Goal: Task Accomplishment & Management: Use online tool/utility

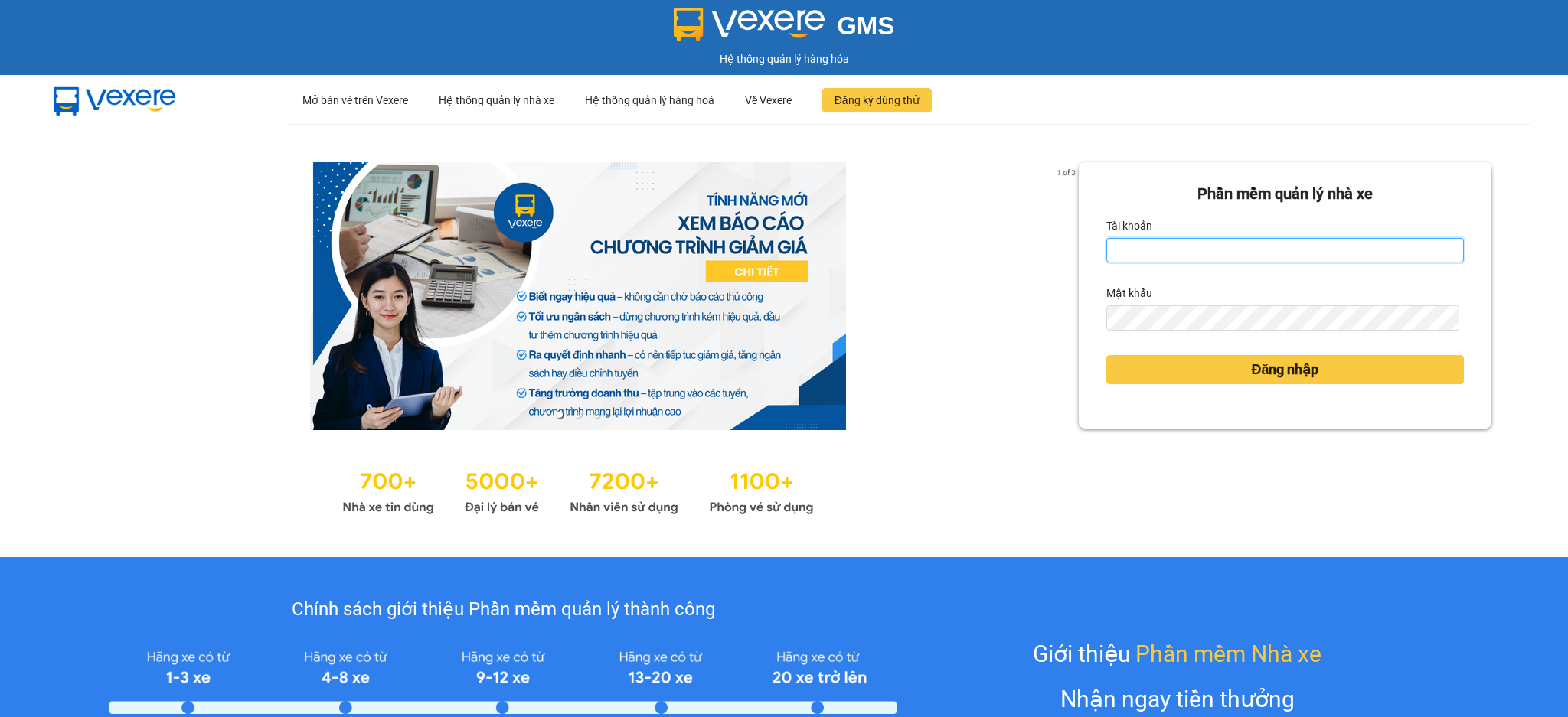
click at [1265, 243] on input "Tài khoản" at bounding box center [1285, 250] width 358 height 24
type input "tho.hao"
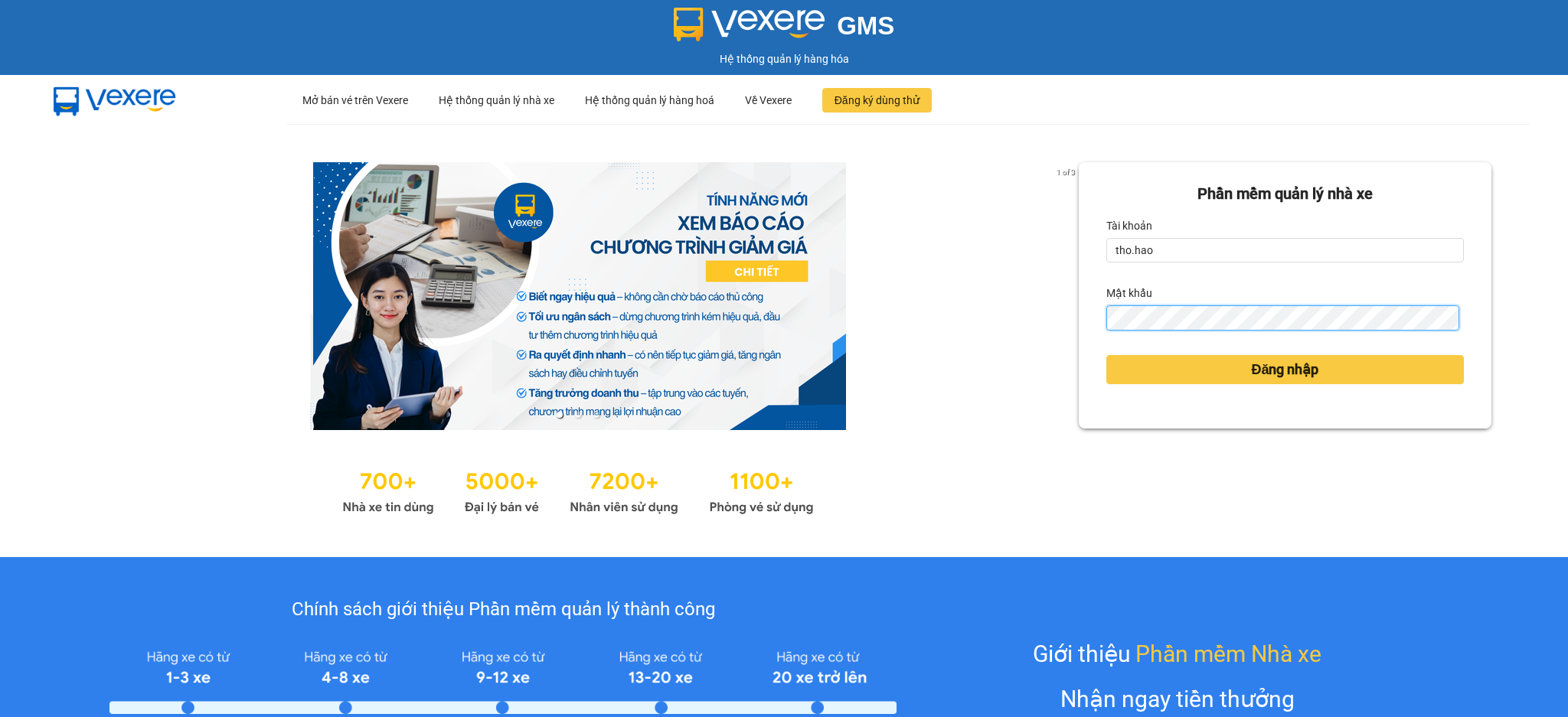
click at [1106, 355] on button "Đăng nhập" at bounding box center [1285, 370] width 358 height 29
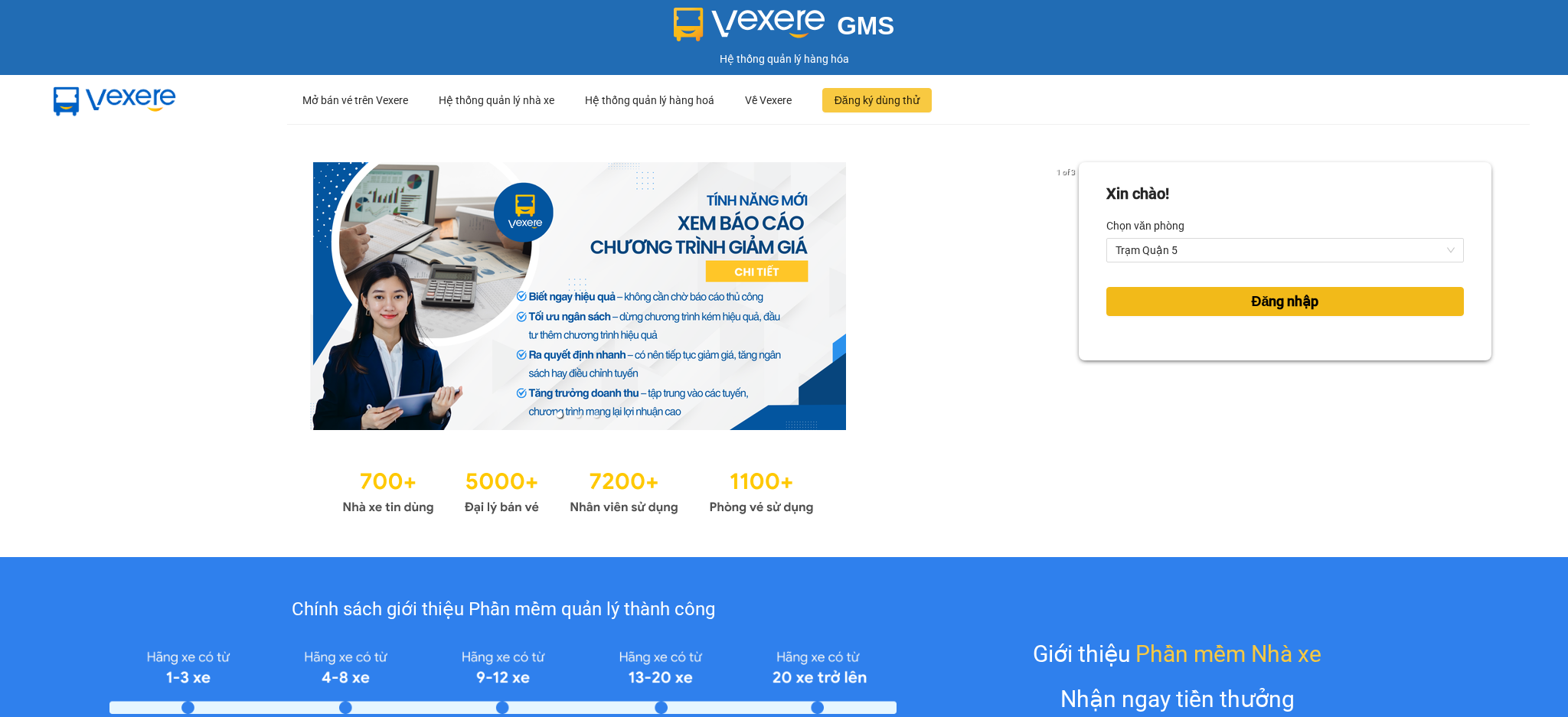
click at [1196, 292] on button "Đăng nhập" at bounding box center [1285, 302] width 358 height 29
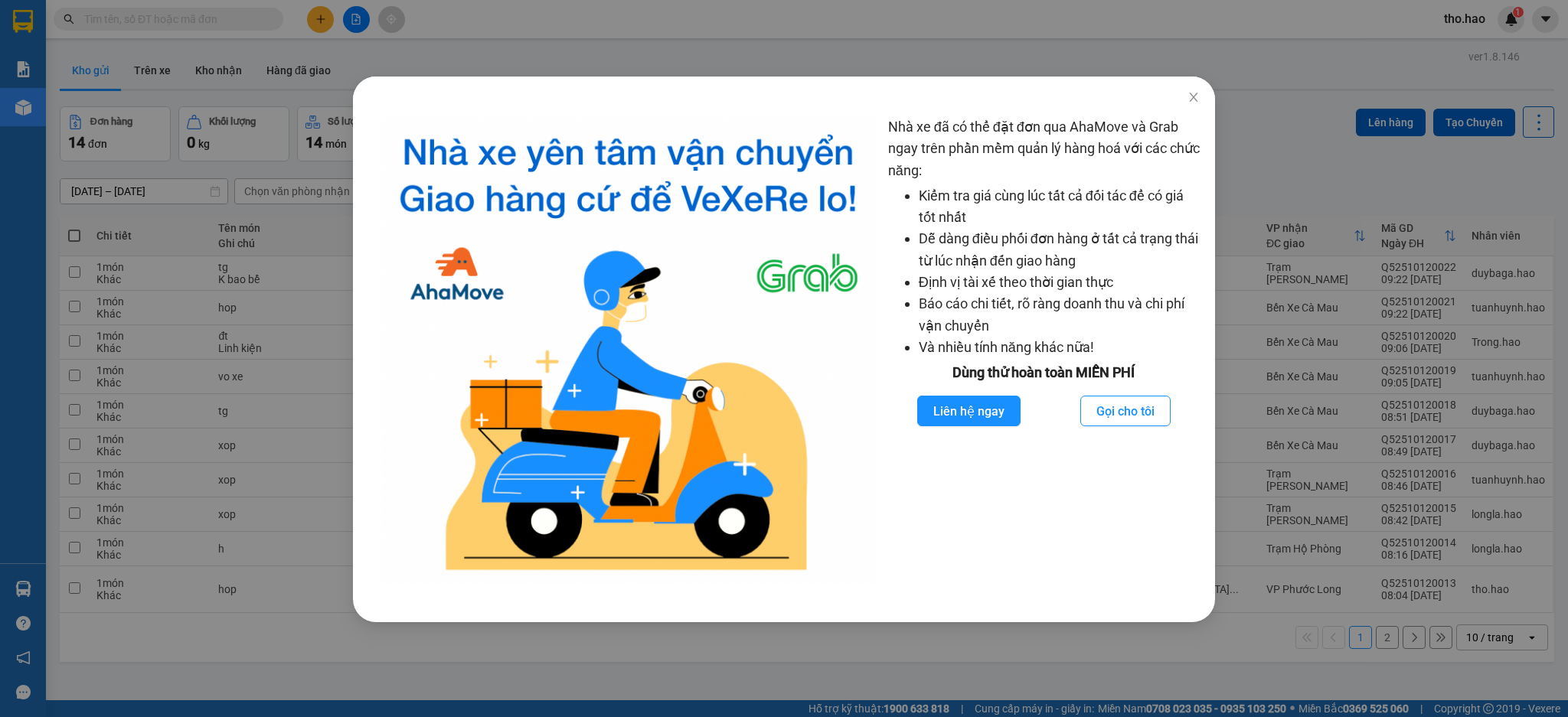
click at [1233, 150] on div "Nhà xe đã có thể đặt đơn qua AhaMove và Grab ngay trên phần mềm quản lý hàng ho…" at bounding box center [784, 358] width 1568 height 717
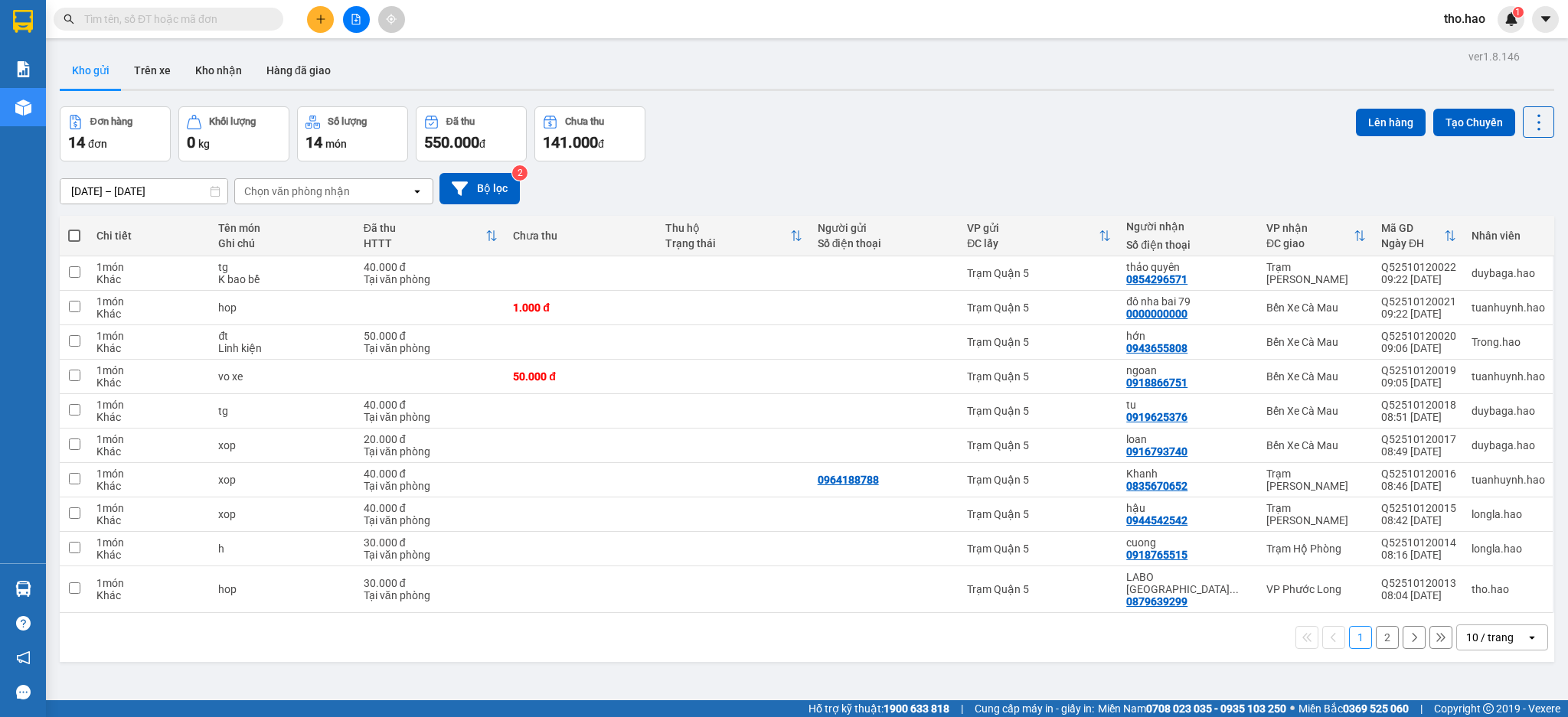
click at [233, 48] on div "ver 1.8.146 Kho gửi Trên xe Kho nhận Hàng đã giao Đơn hàng 14 đơn Khối lượng 0 …" at bounding box center [806, 405] width 1506 height 717
click at [204, 72] on button "Kho nhận" at bounding box center [219, 70] width 71 height 36
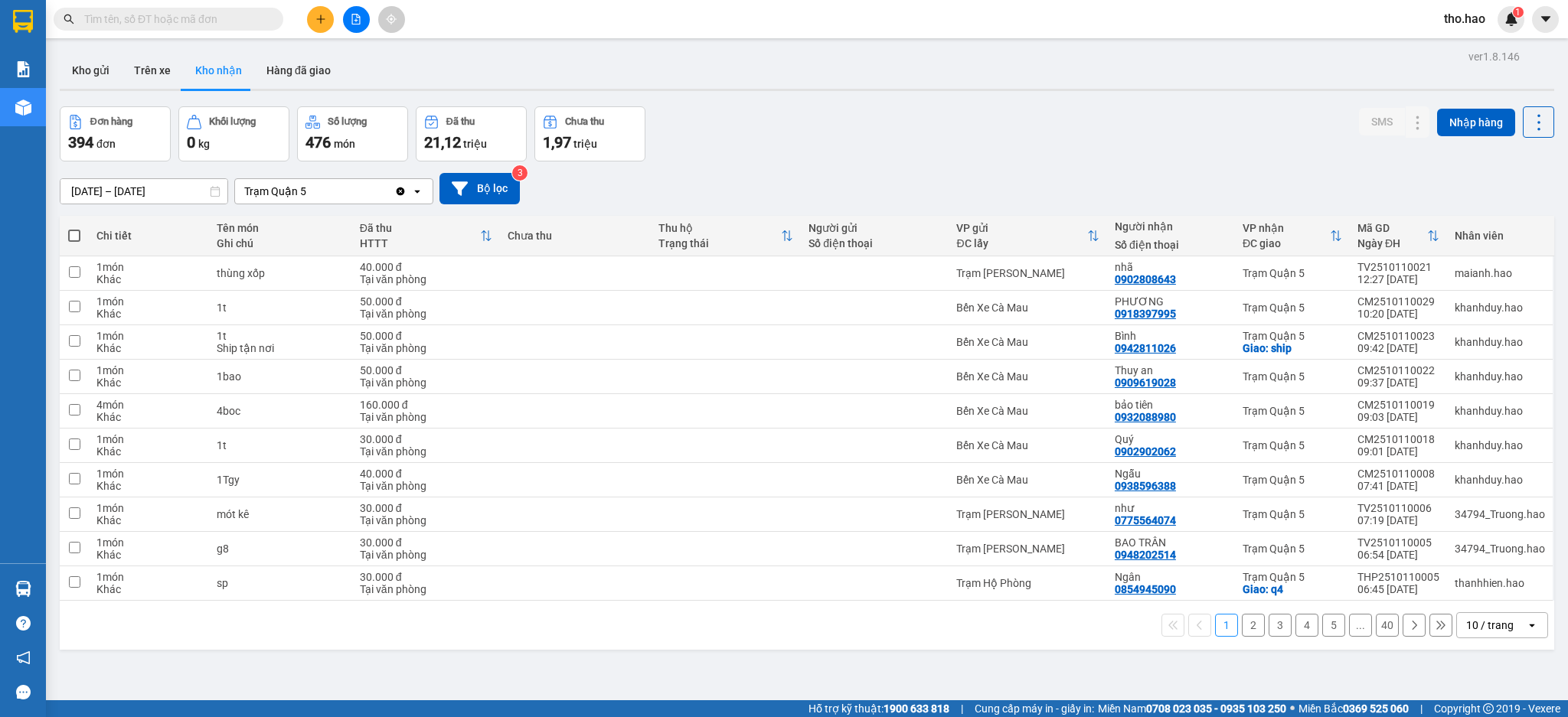
click at [1505, 624] on div "10 / trang" at bounding box center [1491, 625] width 69 height 24
click at [1473, 594] on span "100 / trang" at bounding box center [1480, 593] width 55 height 15
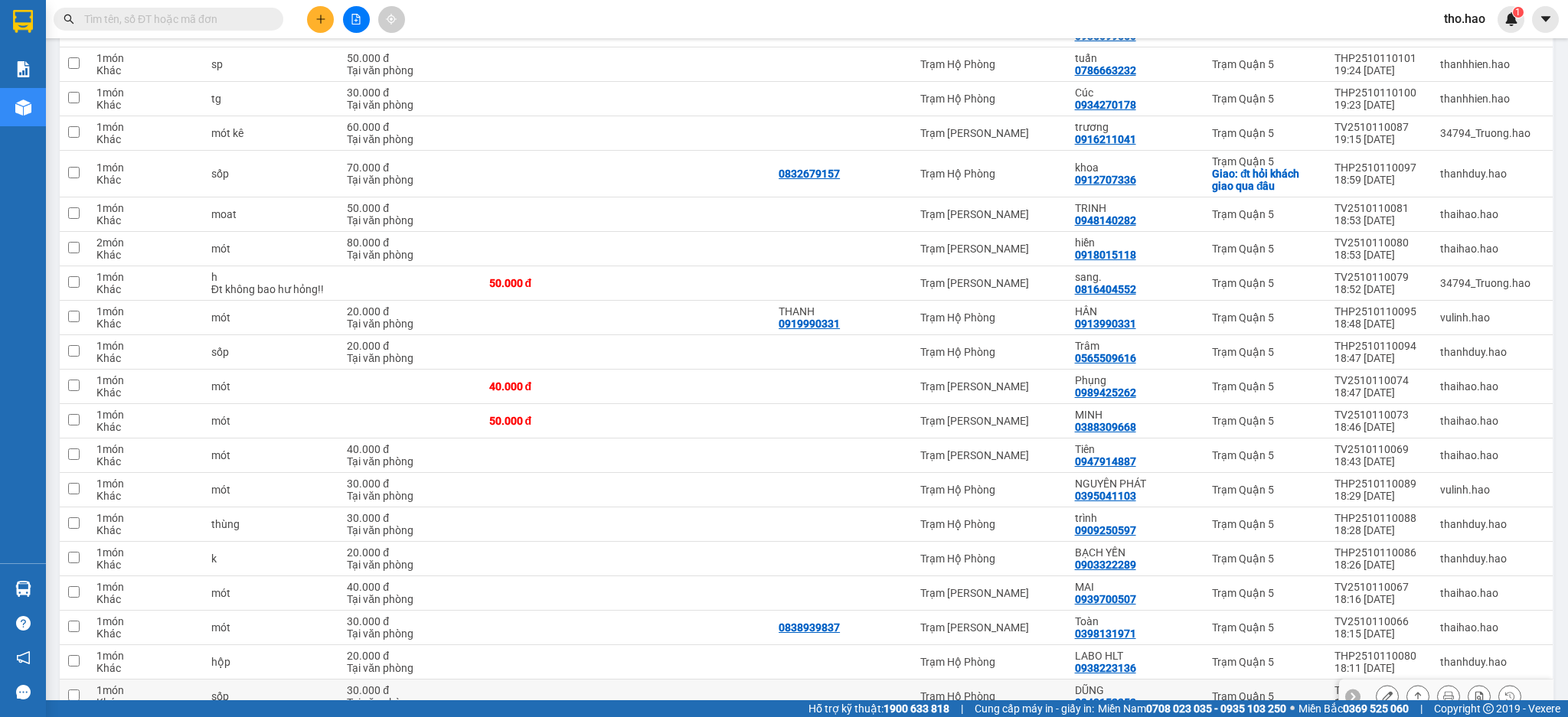
scroll to position [3117, 0]
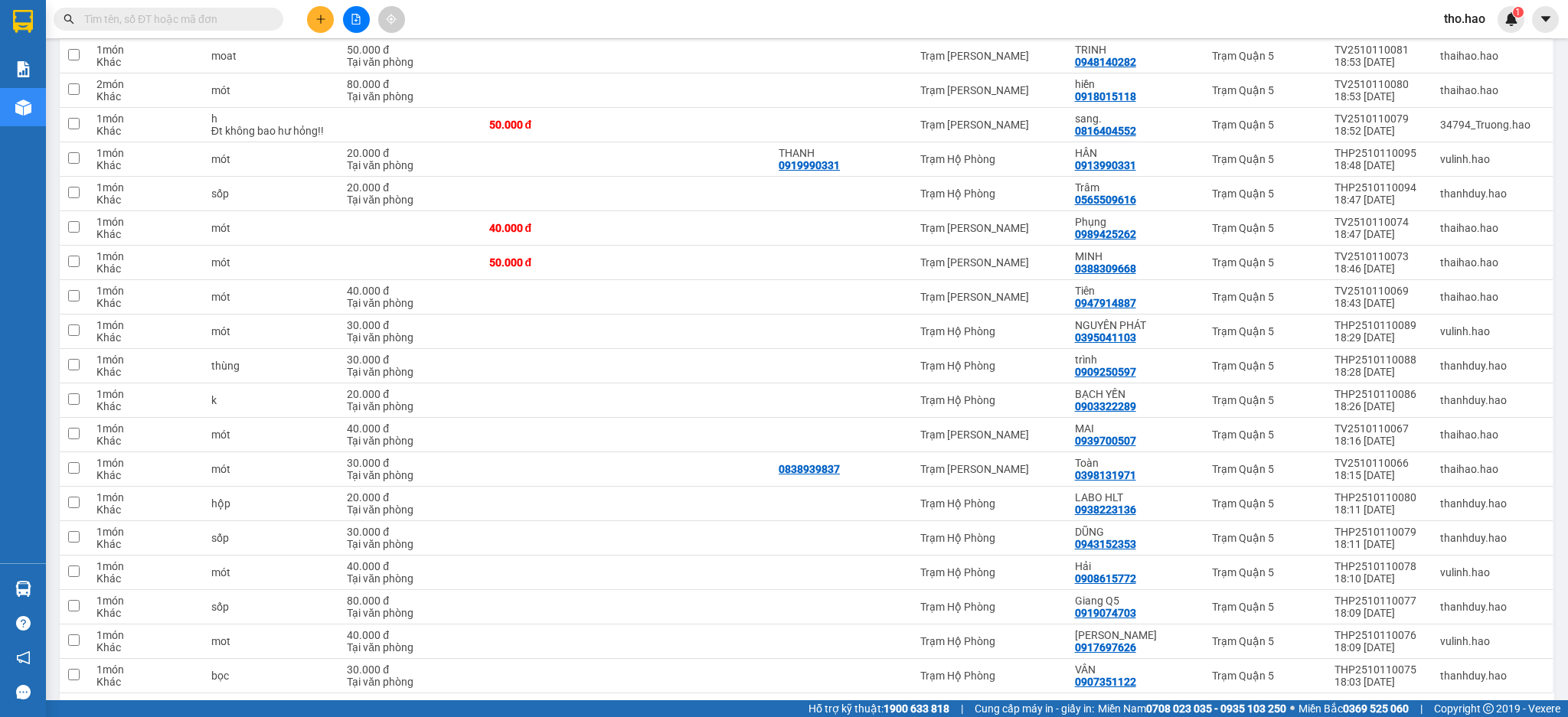
click at [1376, 706] on button "4" at bounding box center [1387, 718] width 23 height 23
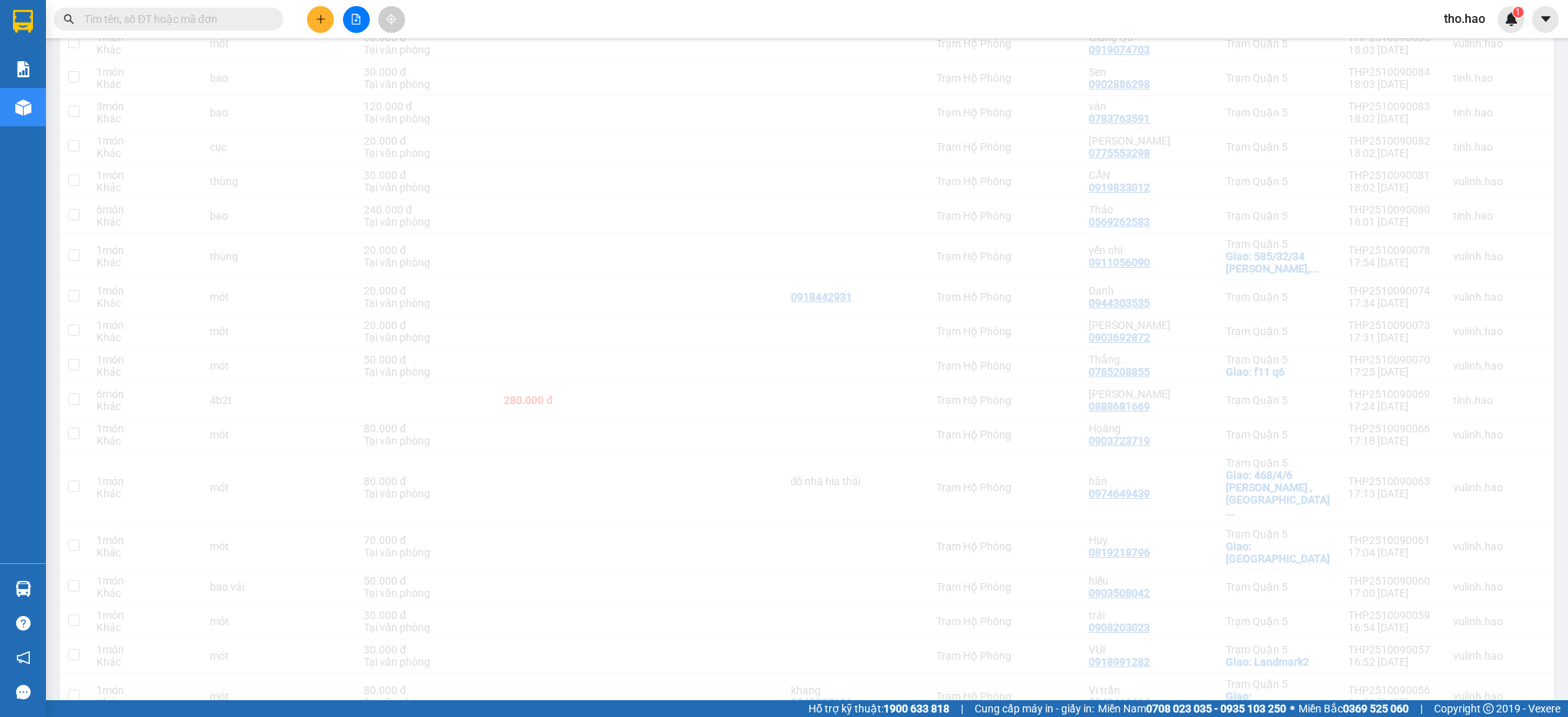
scroll to position [3008, 0]
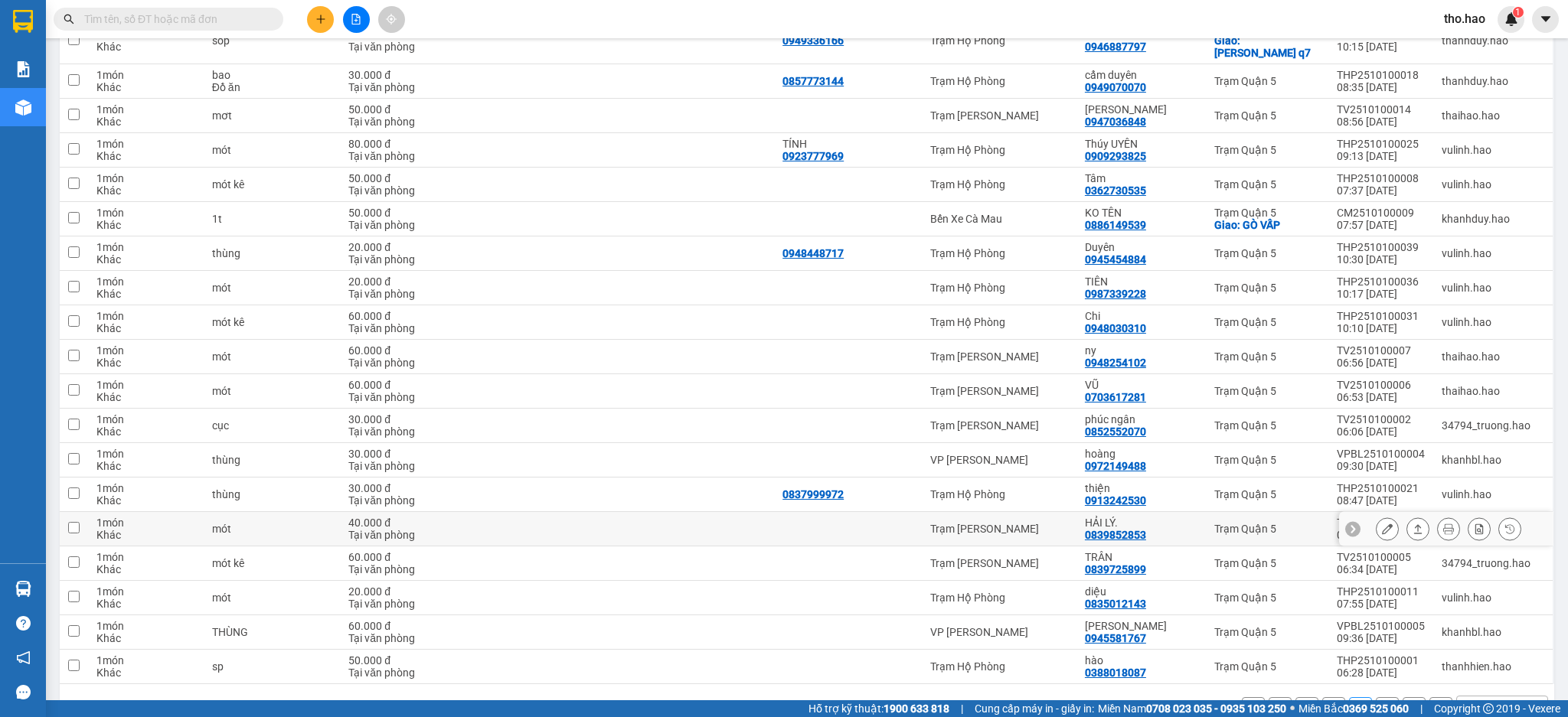
scroll to position [3179, 0]
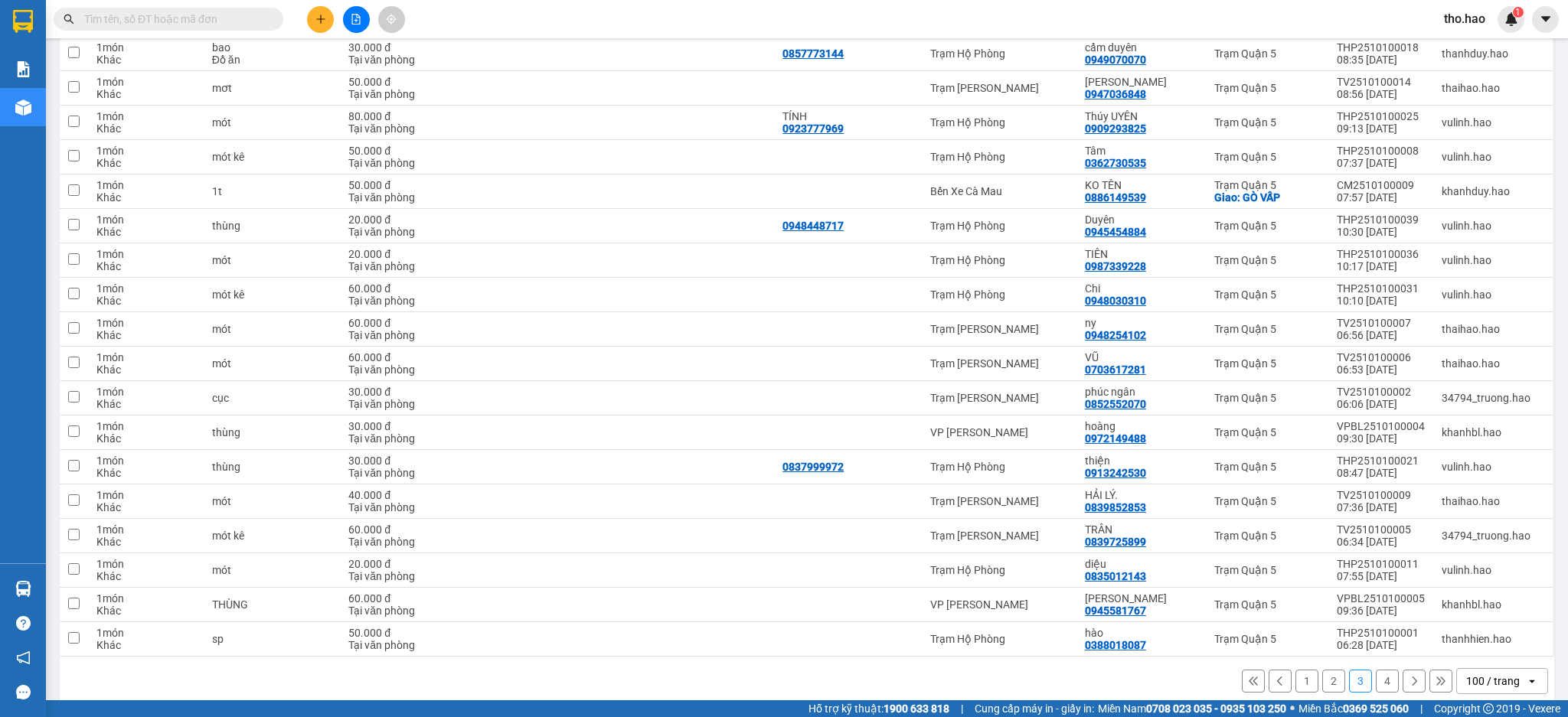
click at [1322, 670] on button "2" at bounding box center [1334, 681] width 23 height 23
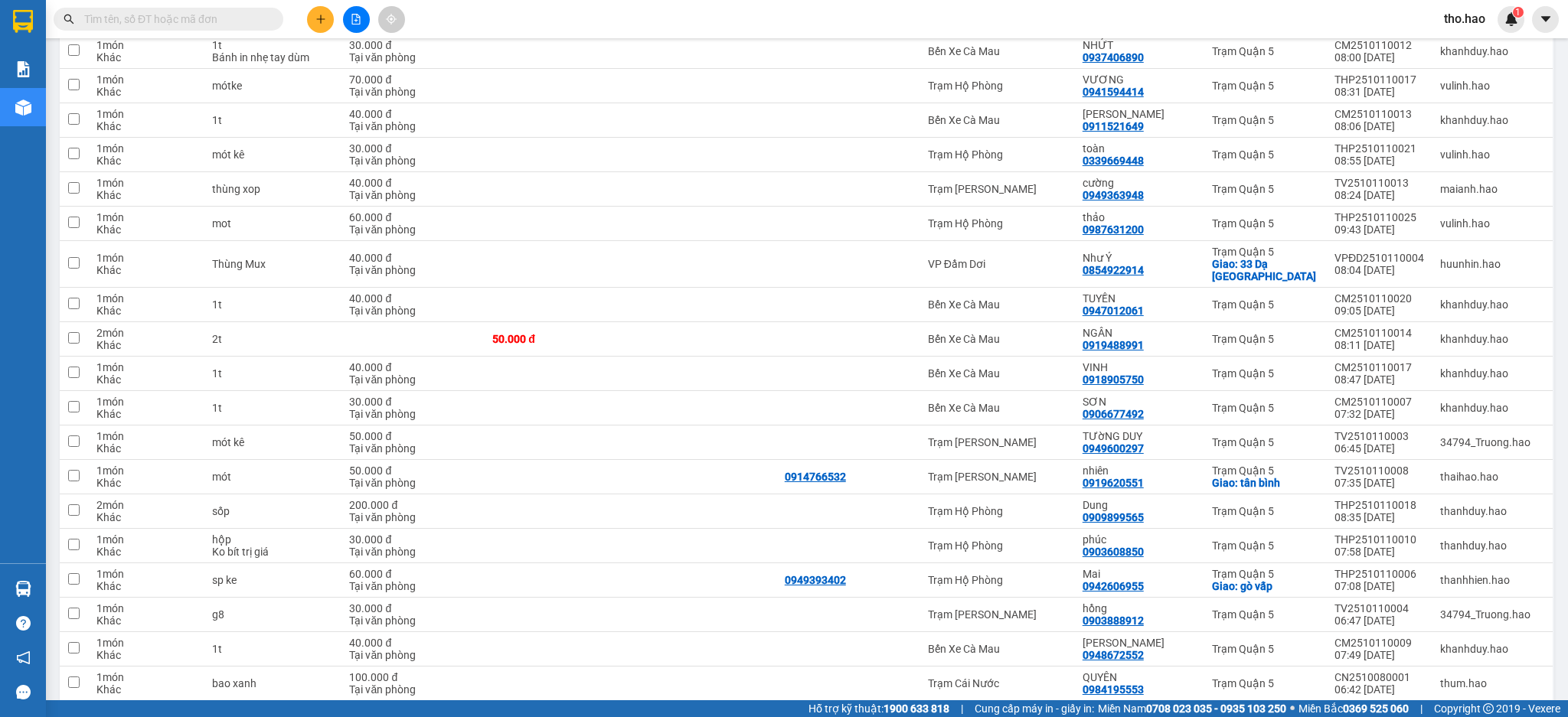
scroll to position [1930, 0]
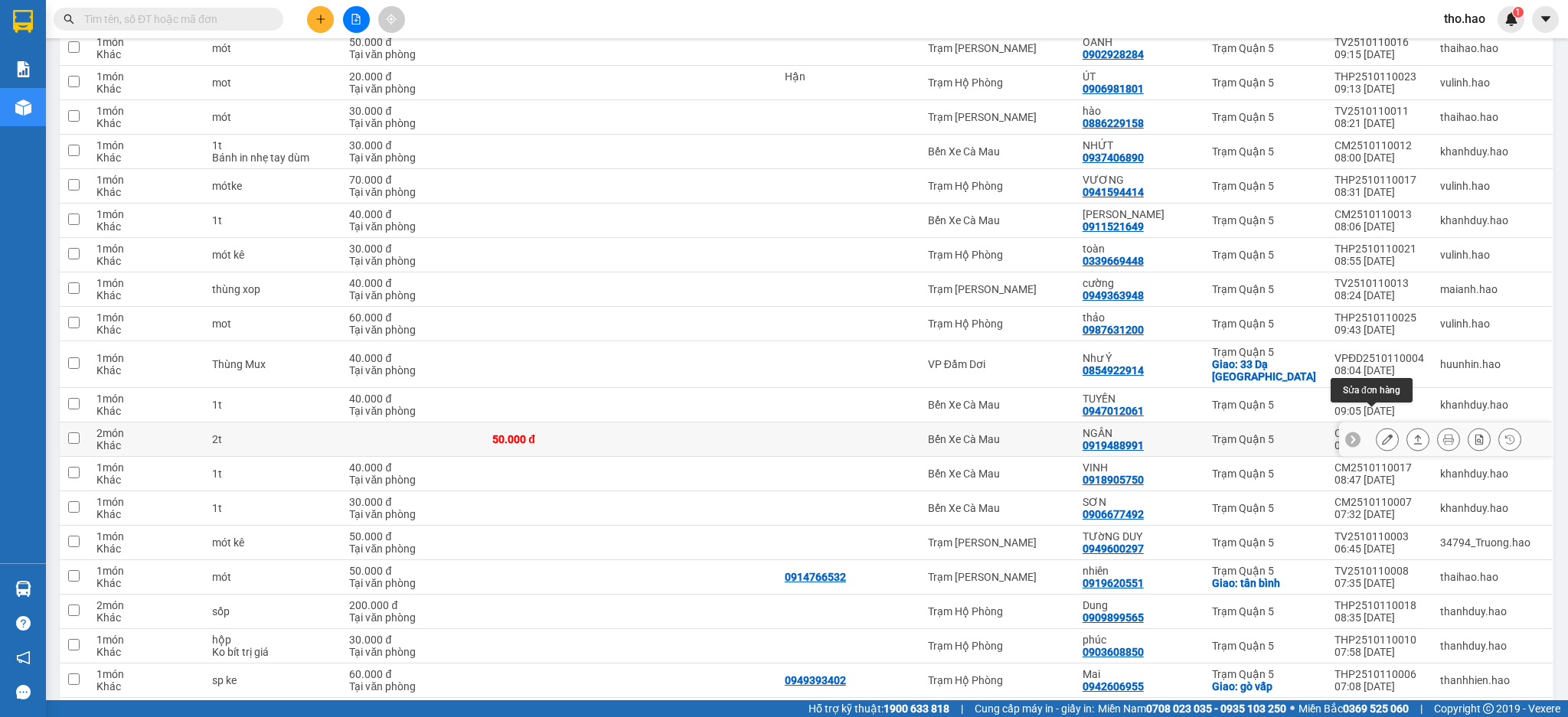
click at [1381, 434] on icon at bounding box center [1386, 439] width 11 height 11
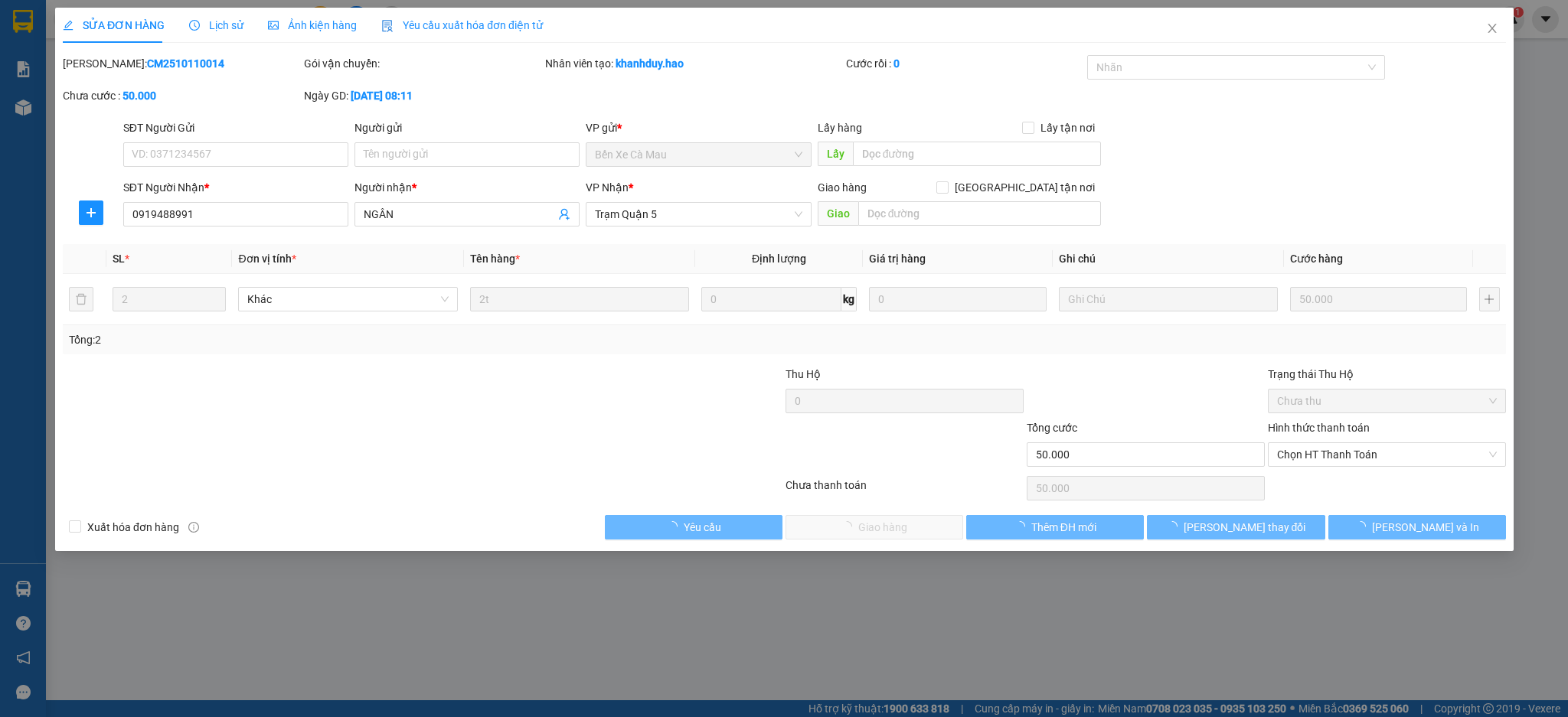
type input "0919488991"
type input "NGÂN"
type input "50.000"
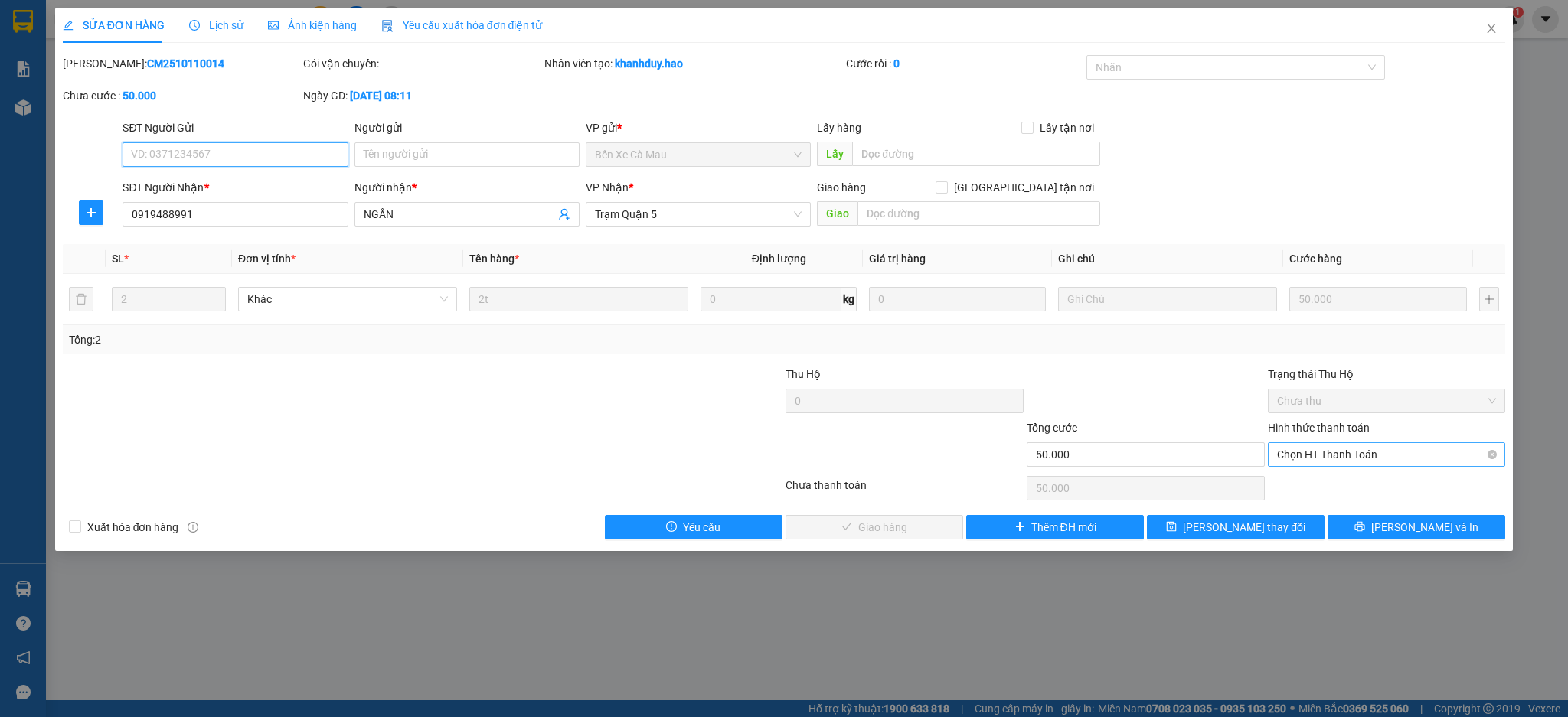
click at [1317, 459] on span "Chọn HT Thanh Toán" at bounding box center [1386, 454] width 220 height 23
click at [1321, 490] on div "Tại văn phòng" at bounding box center [1386, 485] width 220 height 17
type input "0"
click at [899, 524] on span "[PERSON_NAME] và Giao hàng" at bounding box center [887, 527] width 147 height 17
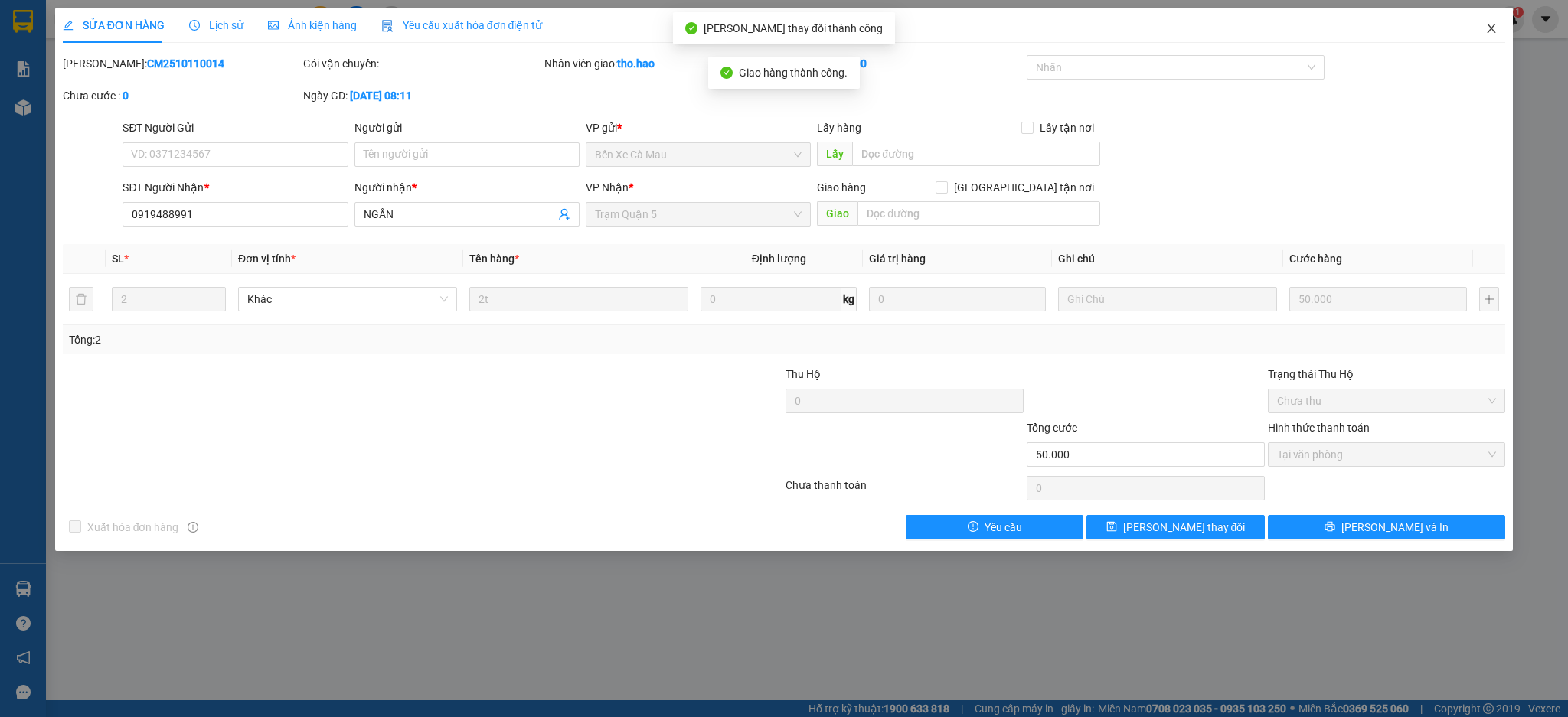
click at [1494, 32] on icon "close" at bounding box center [1491, 28] width 8 height 9
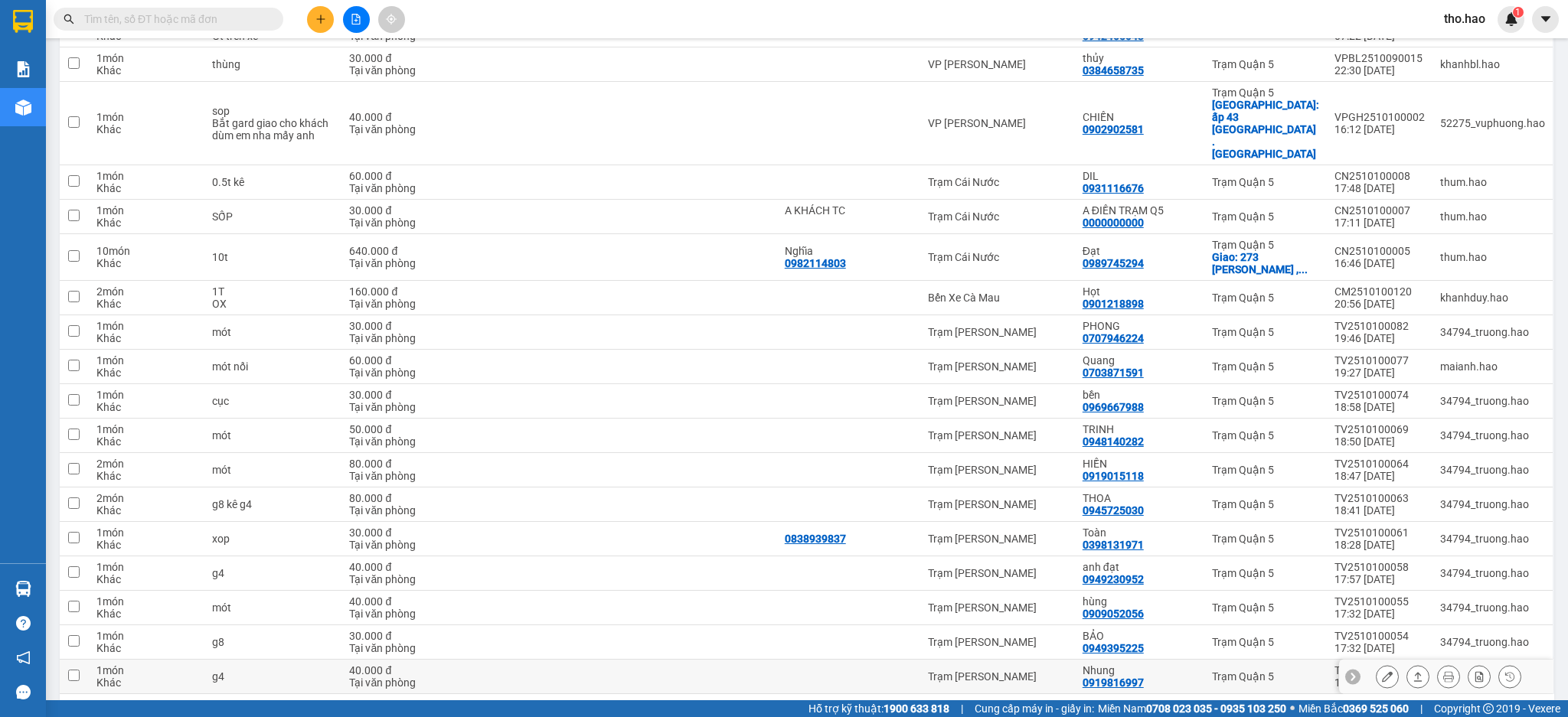
scroll to position [3166, 0]
click at [1295, 706] on button "1" at bounding box center [1307, 718] width 23 height 23
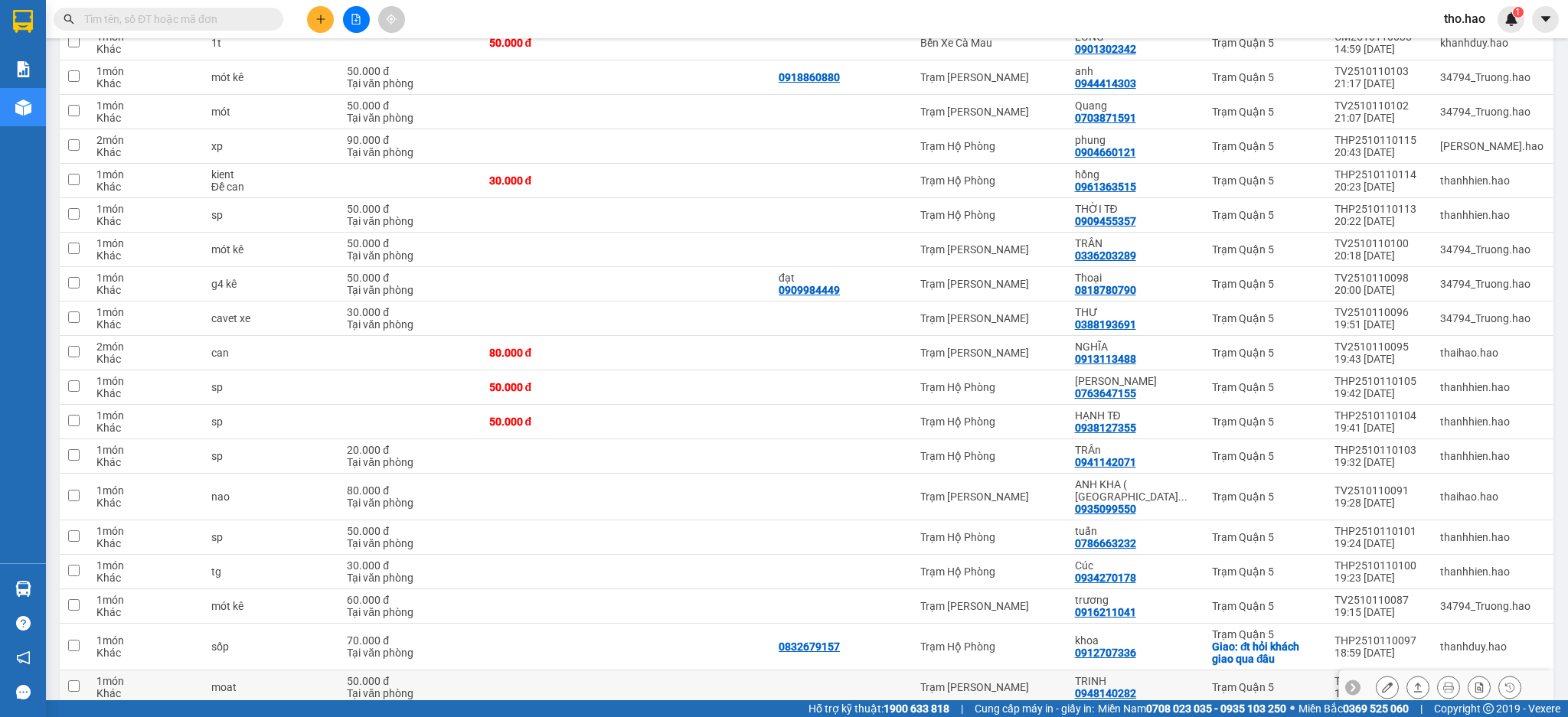
scroll to position [2415, 0]
click at [1381, 384] on icon at bounding box center [1386, 389] width 11 height 11
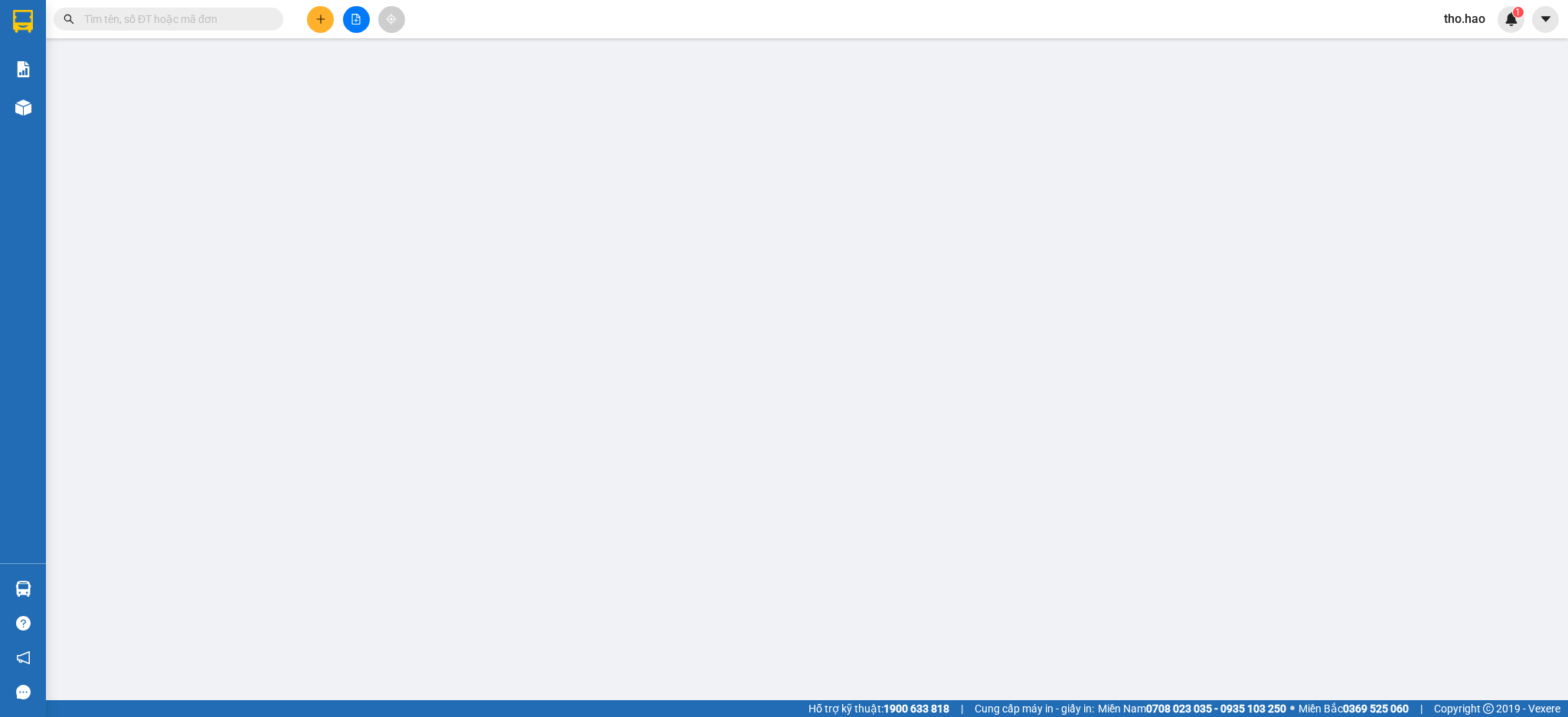
type input "0763647155"
type input "[PERSON_NAME]"
type input "50.000"
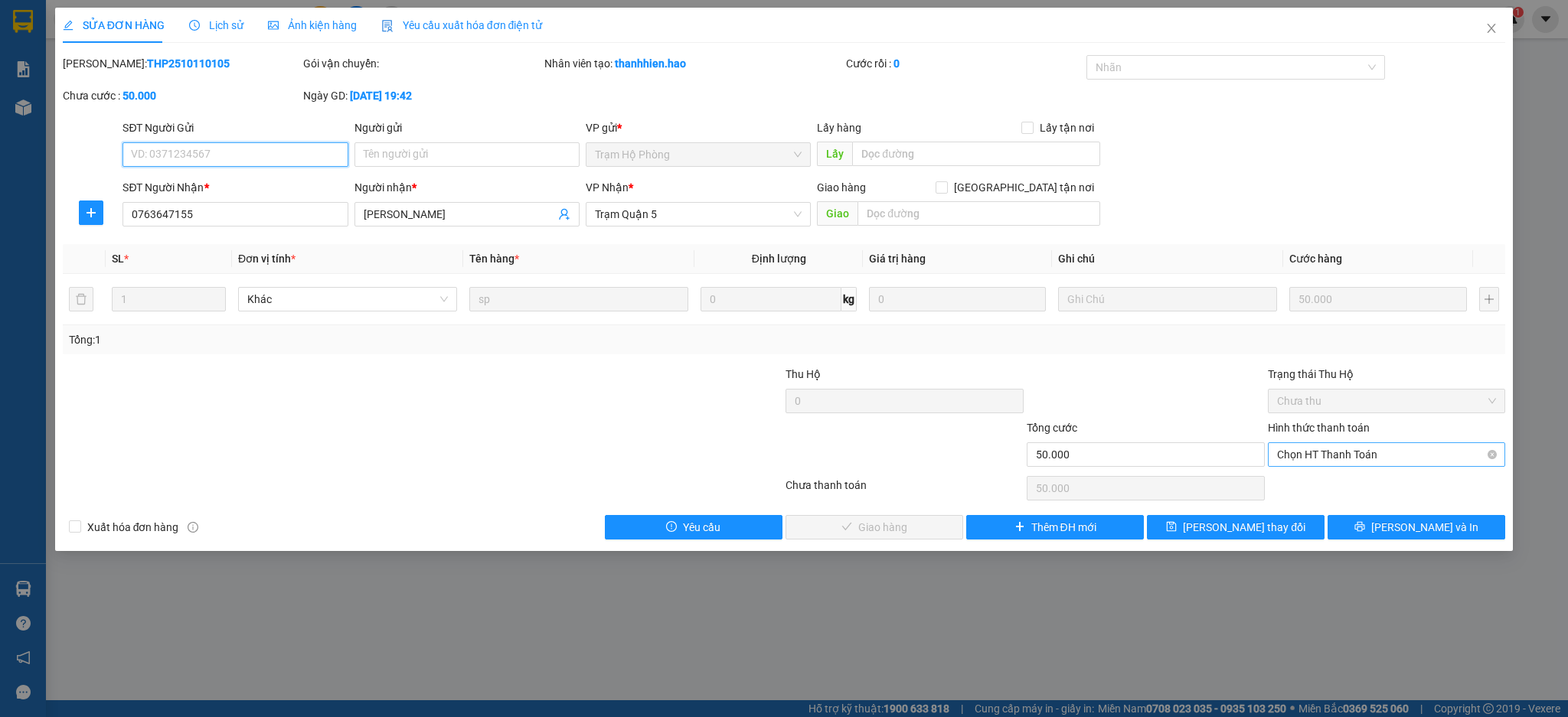
click at [1300, 447] on span "Chọn HT Thanh Toán" at bounding box center [1386, 454] width 220 height 23
click at [1309, 479] on div "Tại văn phòng" at bounding box center [1386, 485] width 220 height 17
type input "0"
click at [896, 525] on span "[PERSON_NAME] và Giao hàng" at bounding box center [887, 527] width 147 height 17
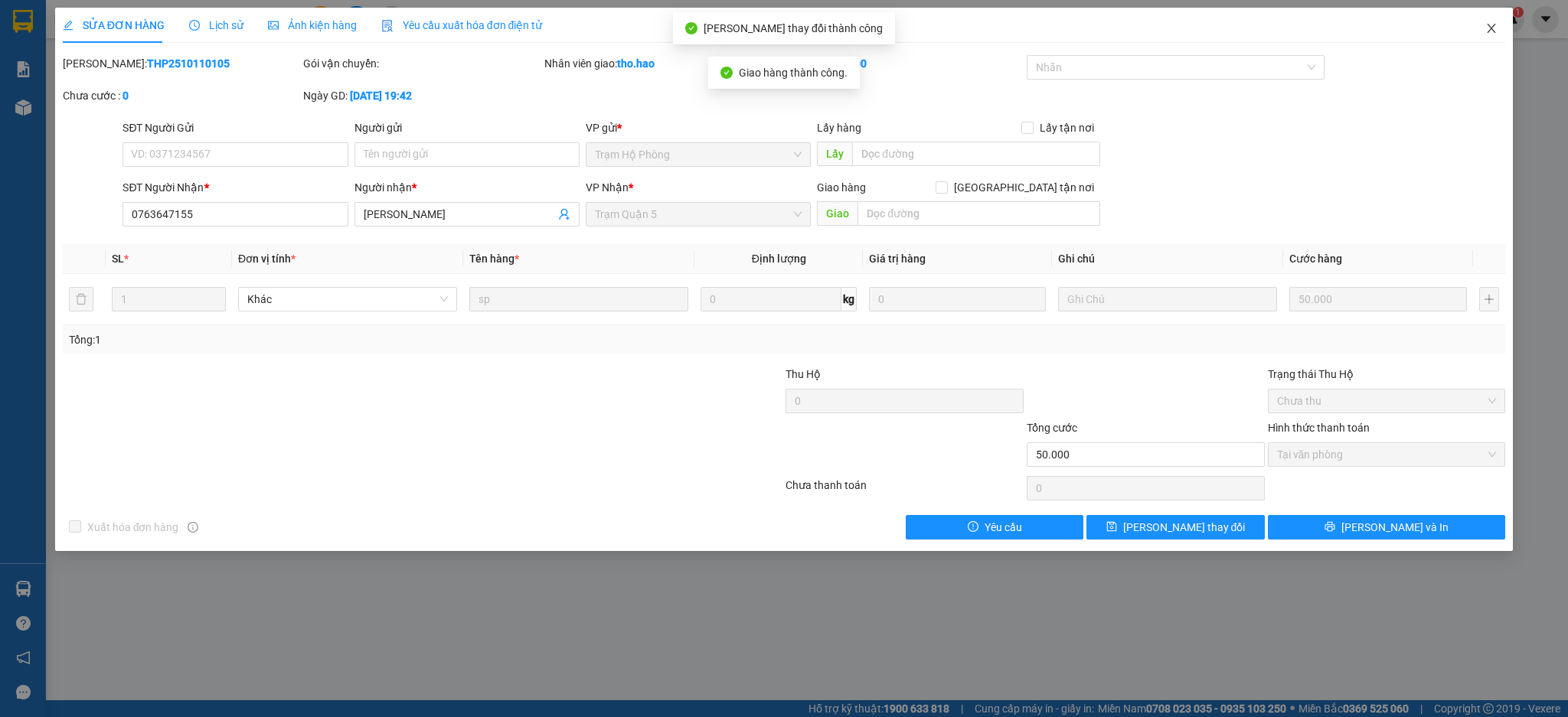
click at [1486, 34] on span "Close" at bounding box center [1491, 28] width 43 height 43
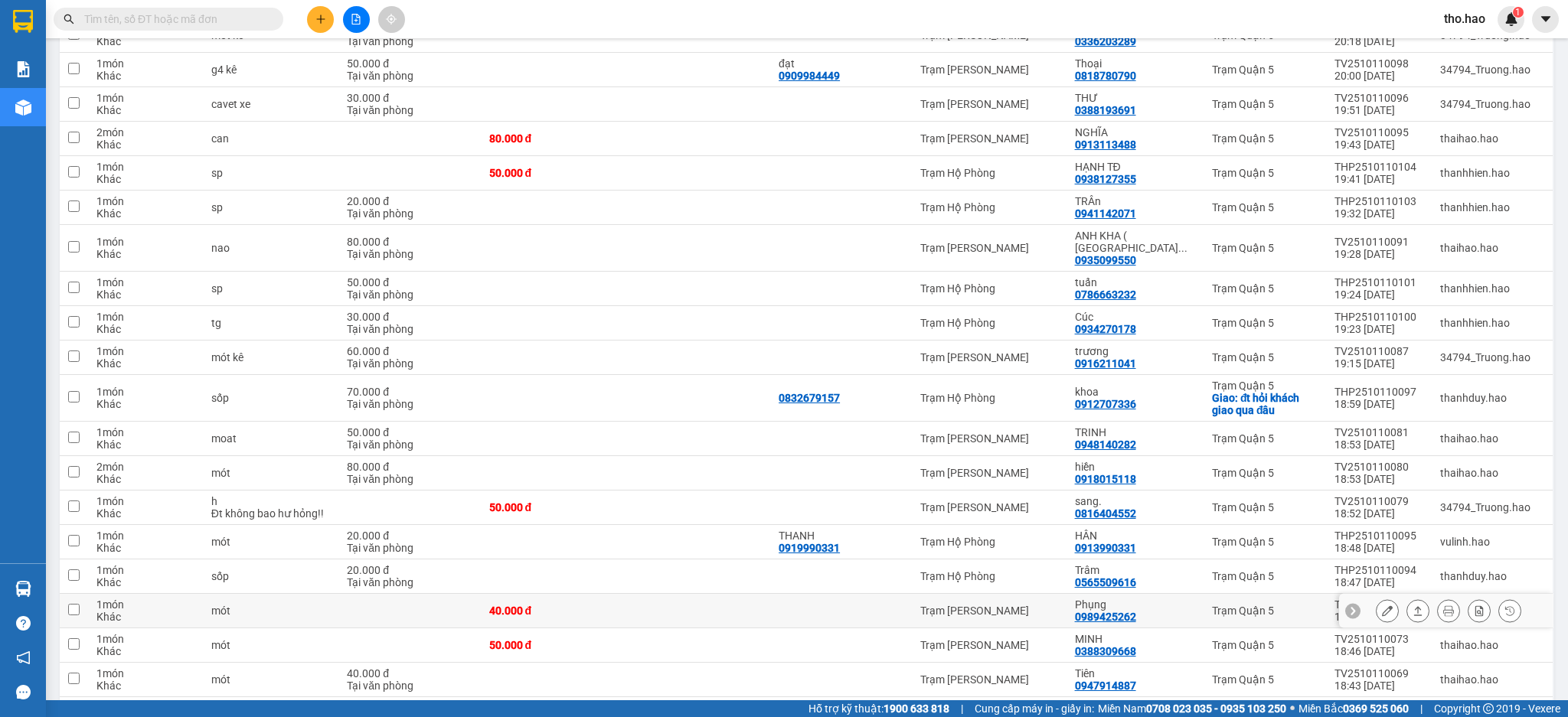
scroll to position [2653, 0]
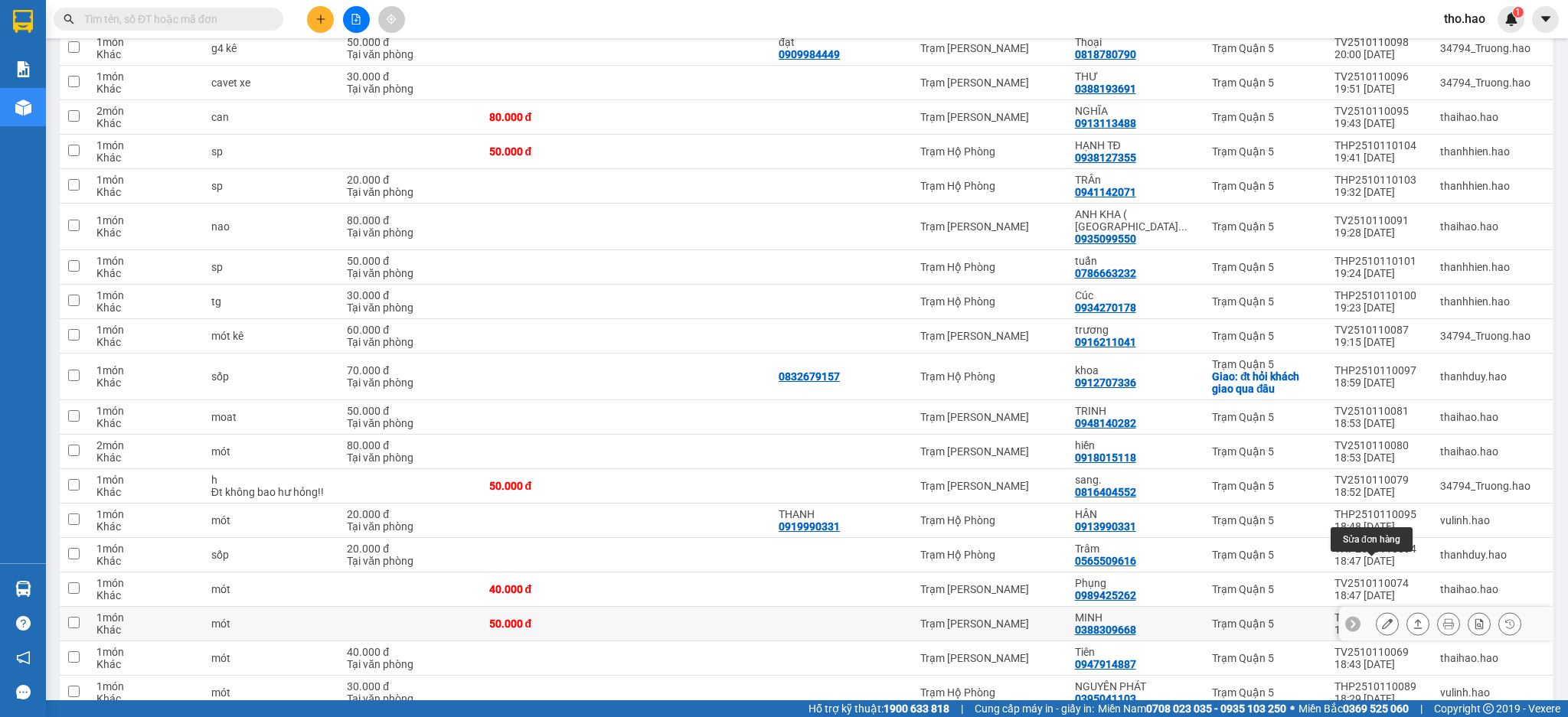
click at [1381, 618] on icon at bounding box center [1386, 623] width 11 height 11
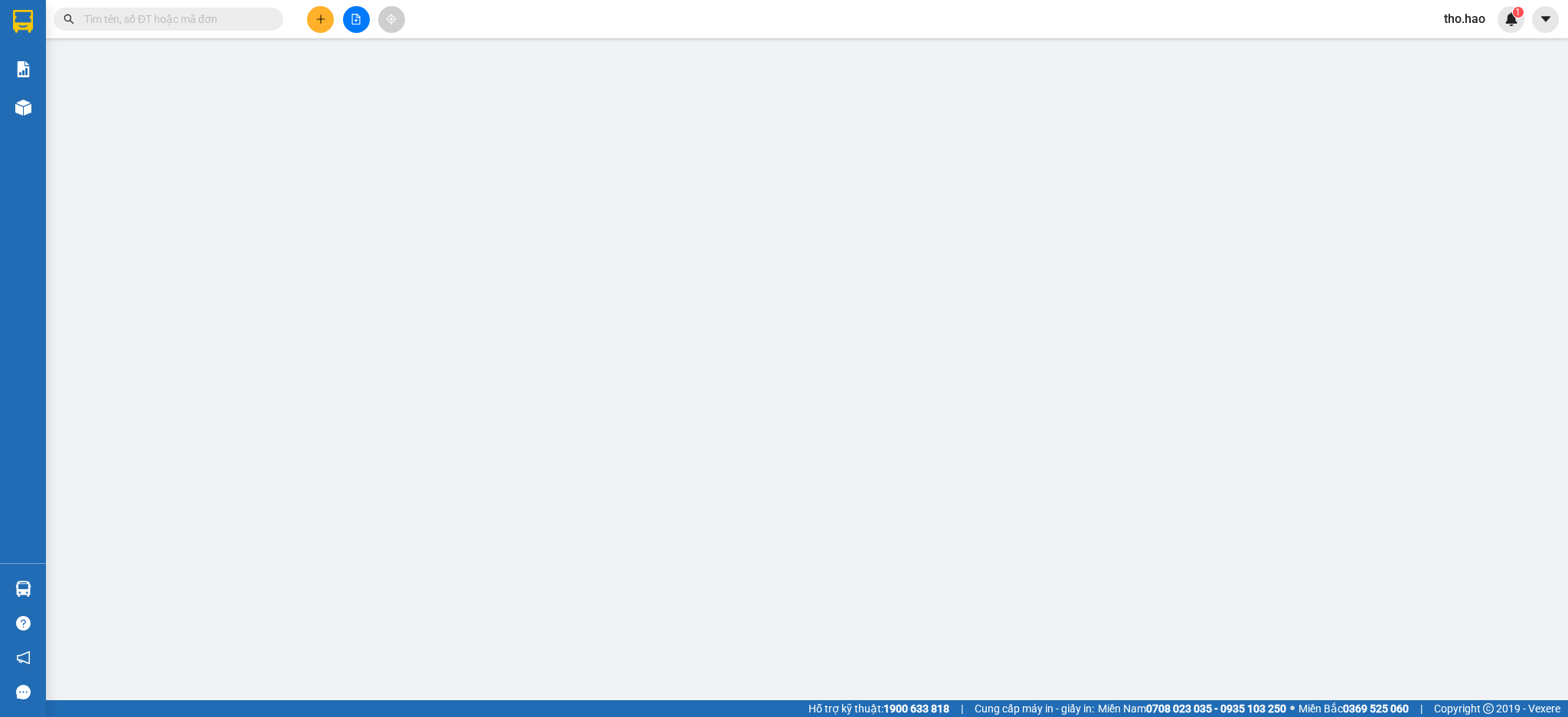
type input "0388309668"
type input "MINH"
type input "50.000"
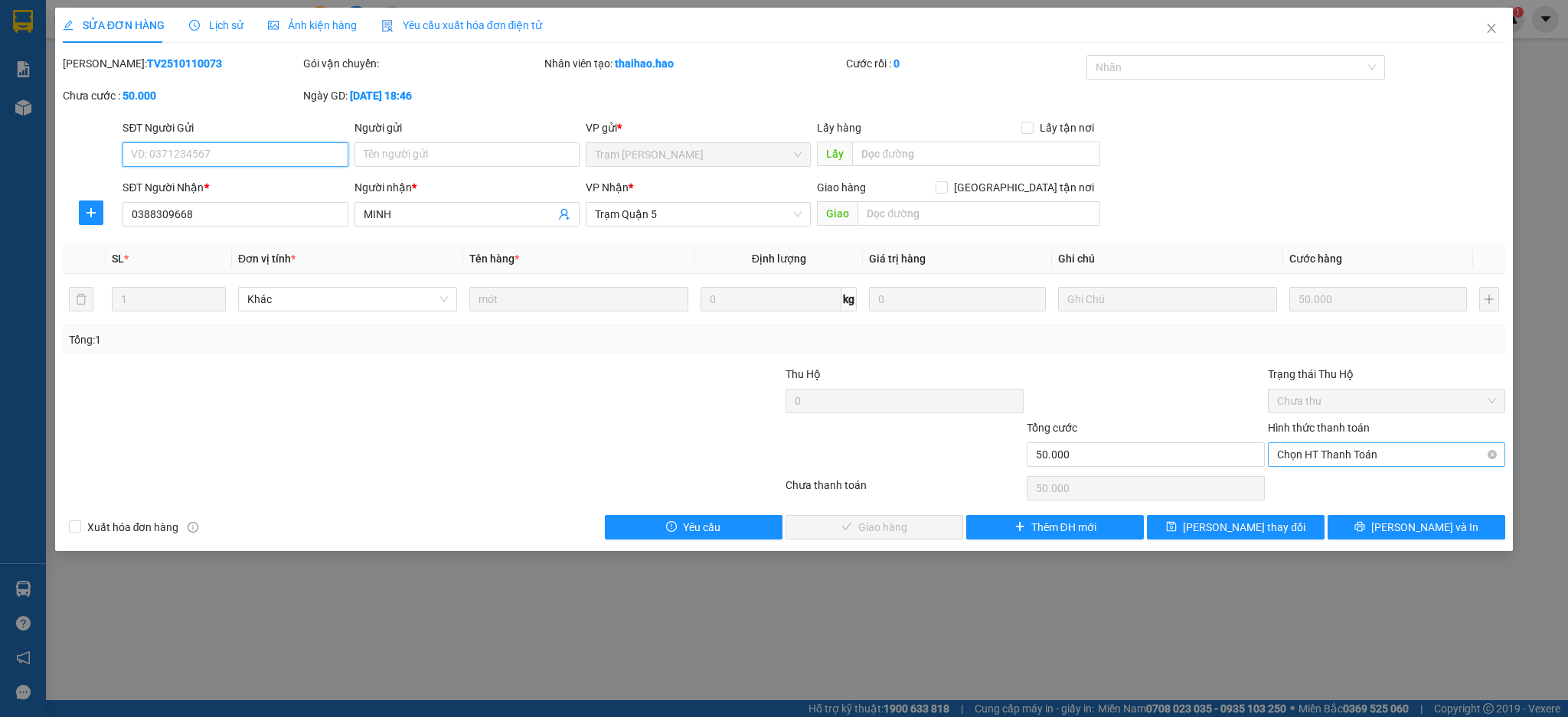
click at [1332, 457] on span "Chọn HT Thanh Toán" at bounding box center [1386, 454] width 220 height 23
drag, startPoint x: 1330, startPoint y: 488, endPoint x: 1308, endPoint y: 482, distance: 22.8
click at [1328, 488] on div "Tại văn phòng" at bounding box center [1386, 485] width 220 height 17
type input "0"
drag, startPoint x: 866, startPoint y: 522, endPoint x: 868, endPoint y: 495, distance: 27.1
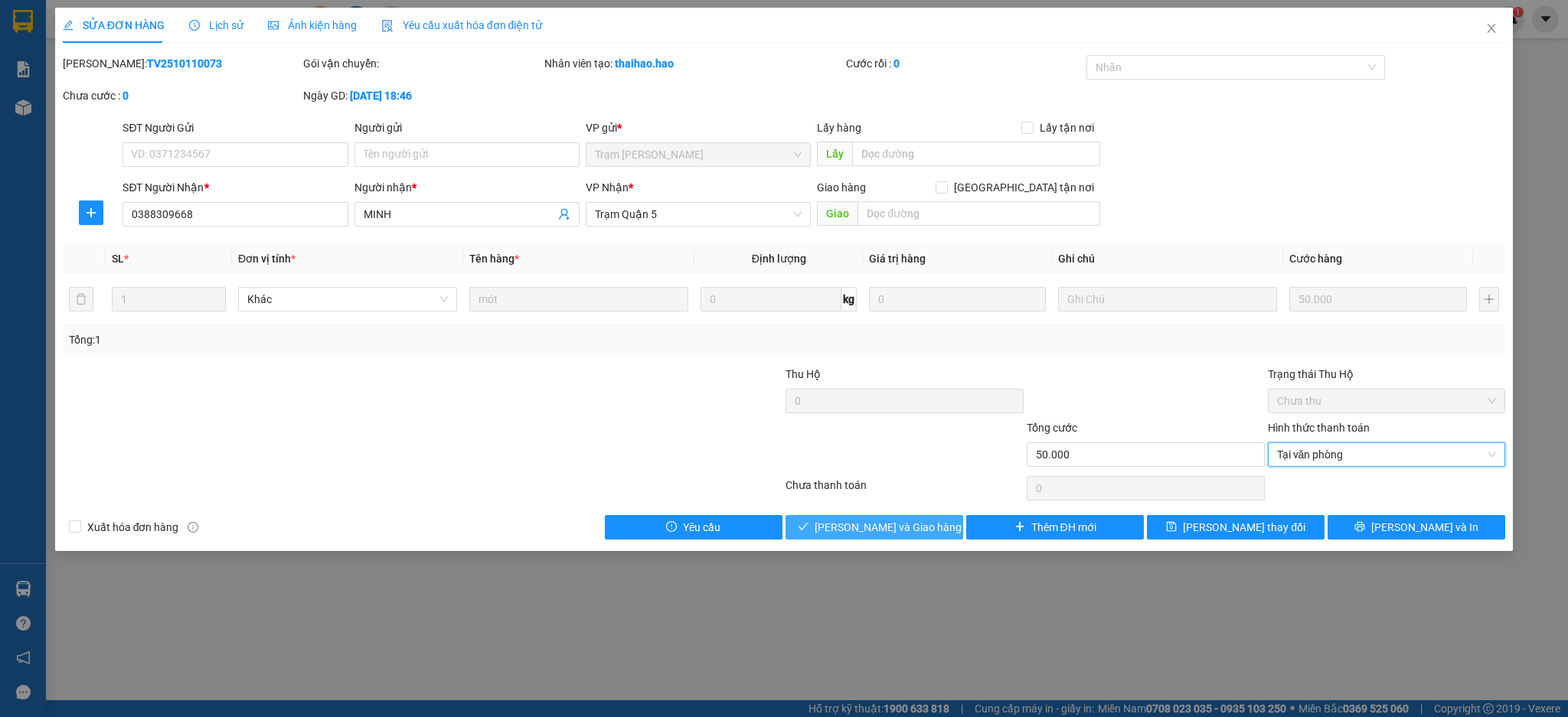
click at [866, 519] on span "[PERSON_NAME] và Giao hàng" at bounding box center [887, 527] width 147 height 17
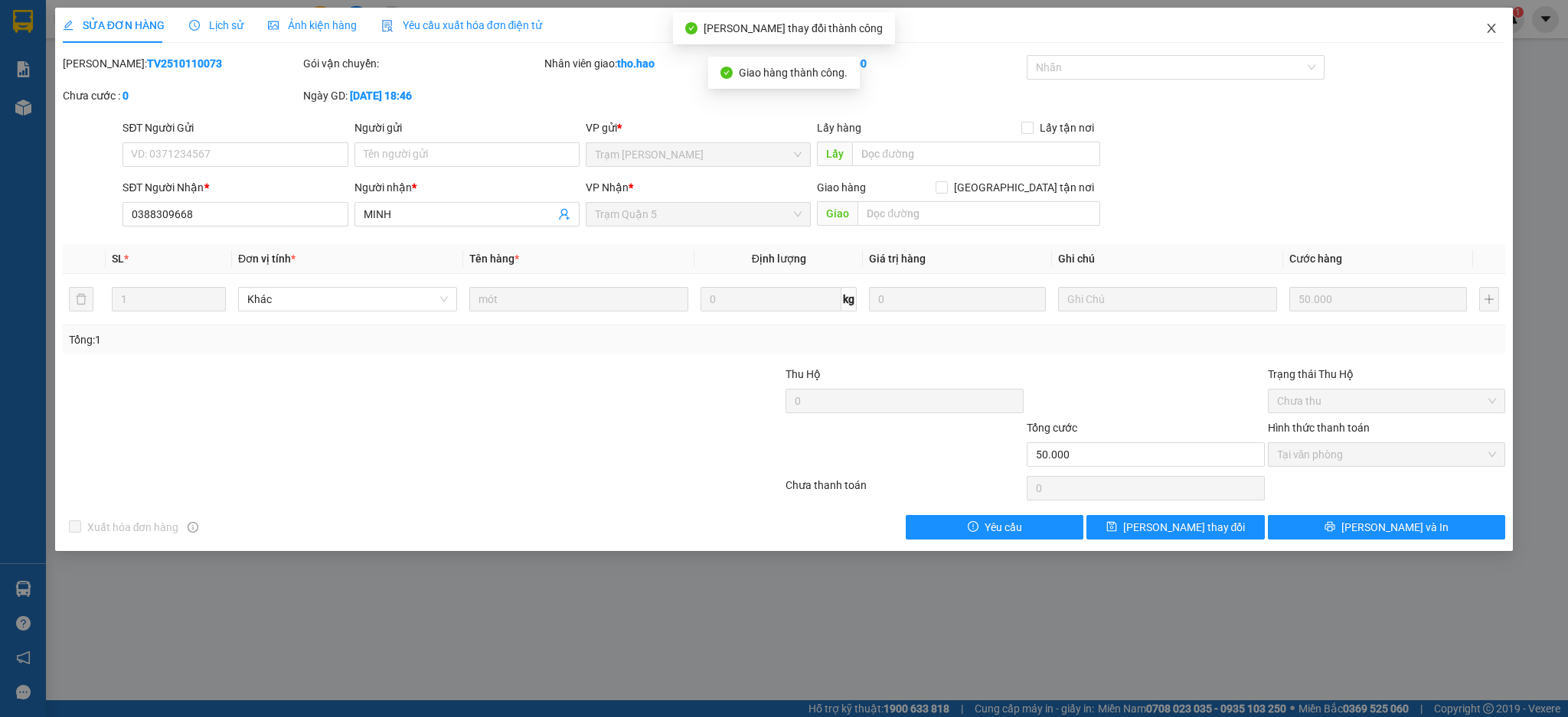
click at [1487, 29] on icon "close" at bounding box center [1491, 28] width 12 height 12
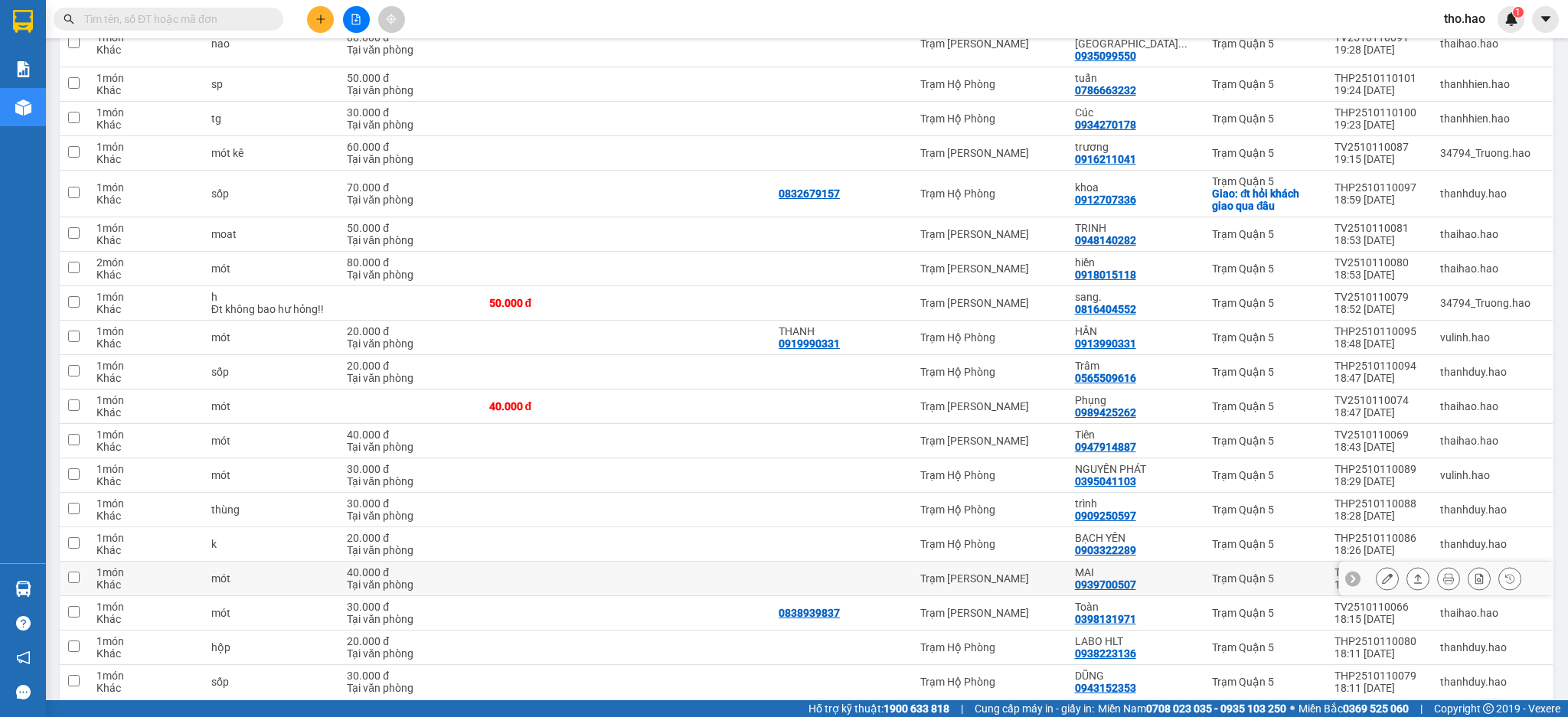
scroll to position [2734, 0]
